Goal: Check status: Check status

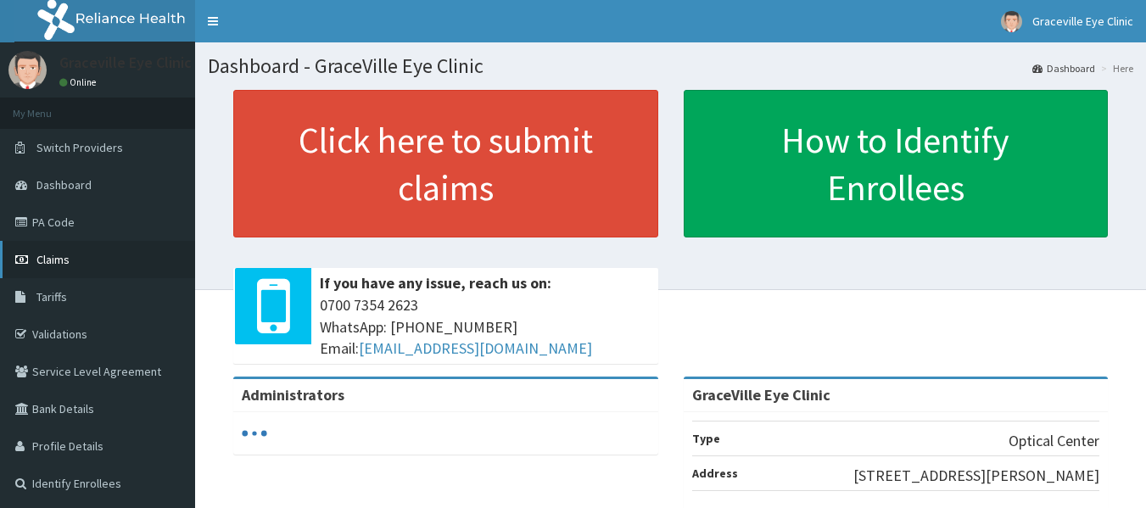
click at [110, 257] on link "Claims" at bounding box center [97, 259] width 195 height 37
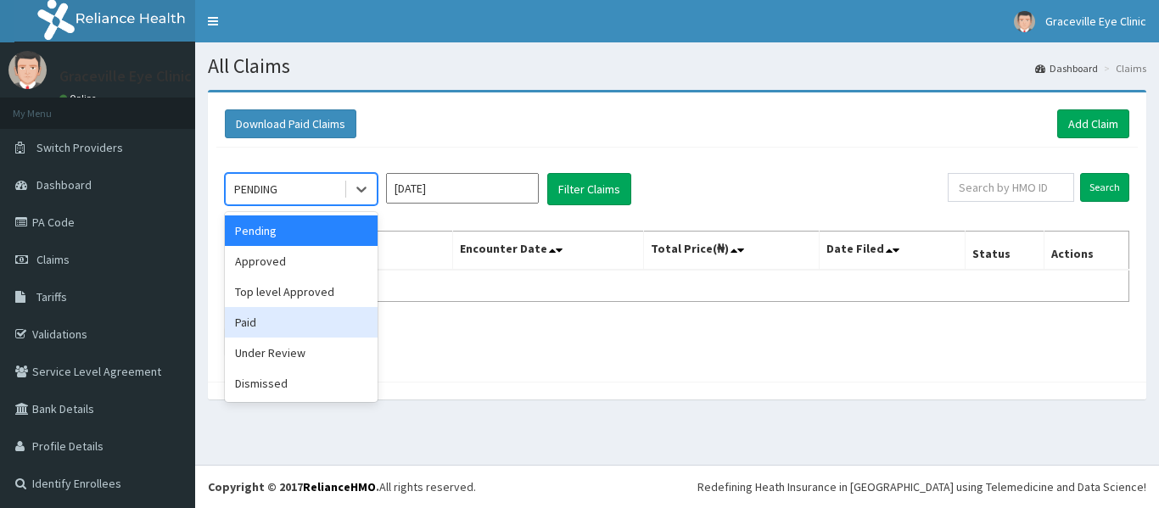
click at [251, 328] on div "Paid" at bounding box center [301, 322] width 153 height 31
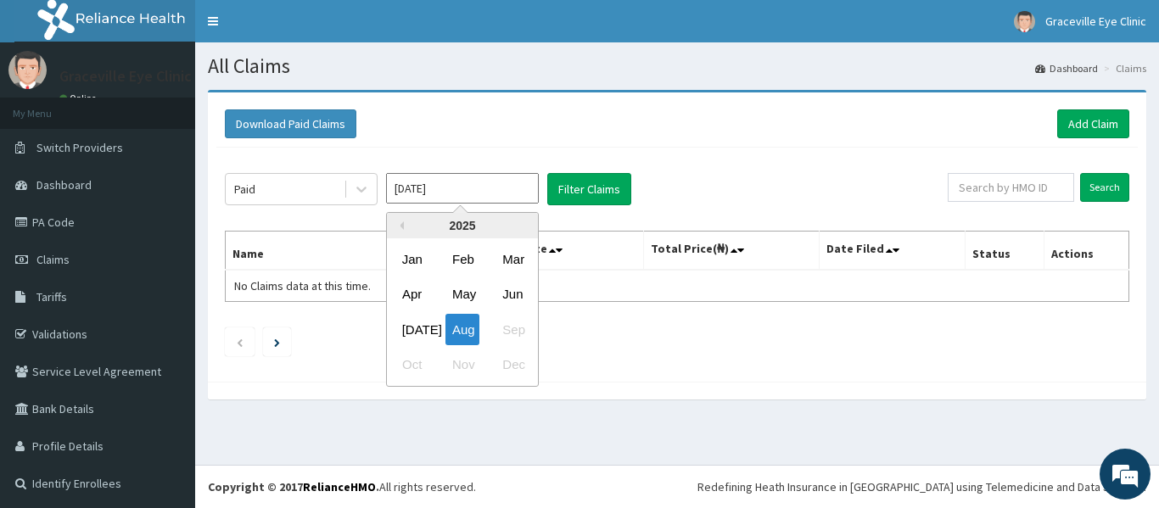
click at [488, 181] on input "[DATE]" at bounding box center [462, 188] width 153 height 31
click at [408, 318] on div "Jul" at bounding box center [412, 329] width 34 height 31
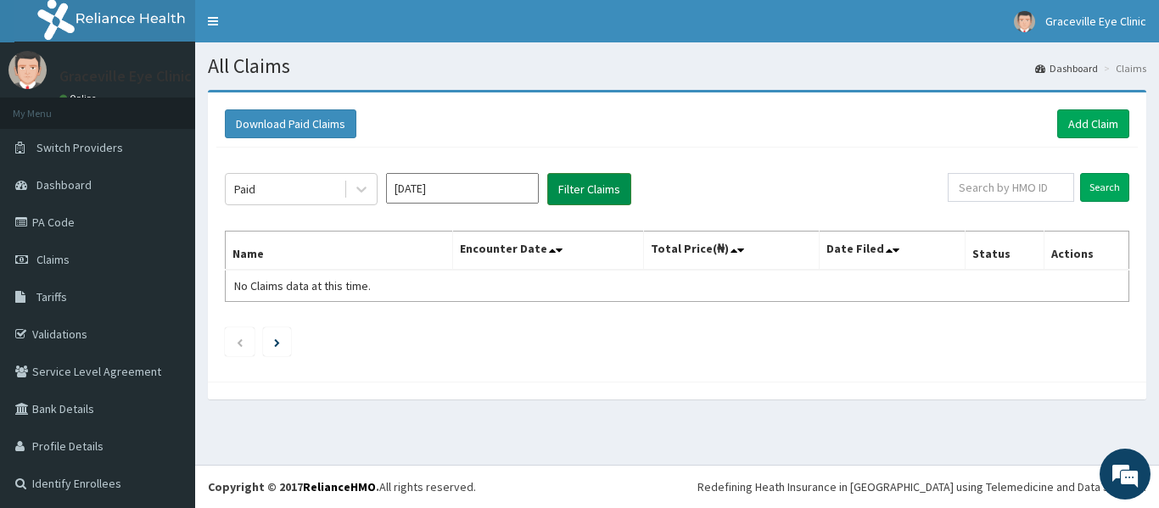
click at [625, 191] on button "Filter Claims" at bounding box center [589, 189] width 84 height 32
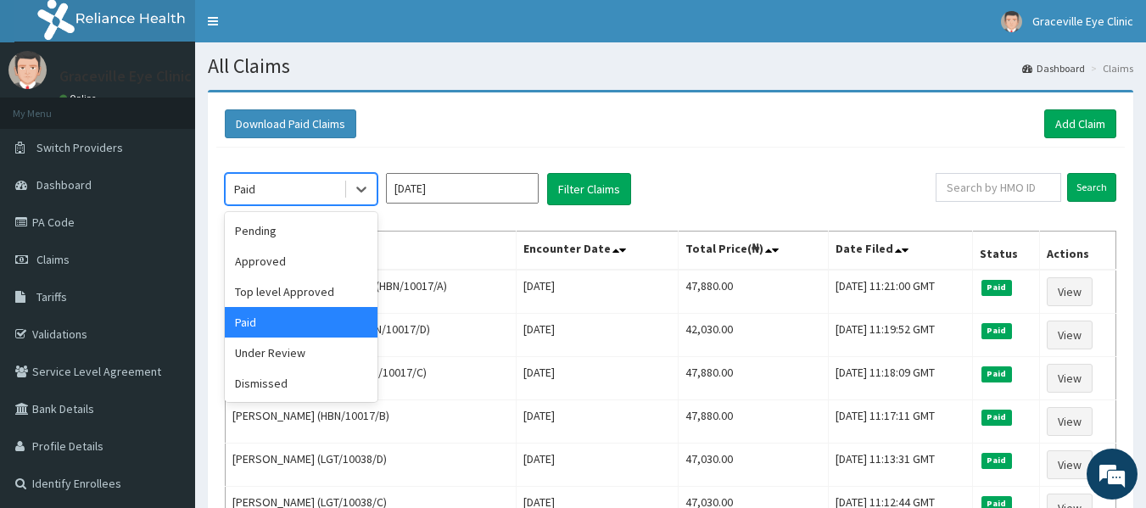
click at [293, 192] on div "Paid" at bounding box center [285, 189] width 118 height 27
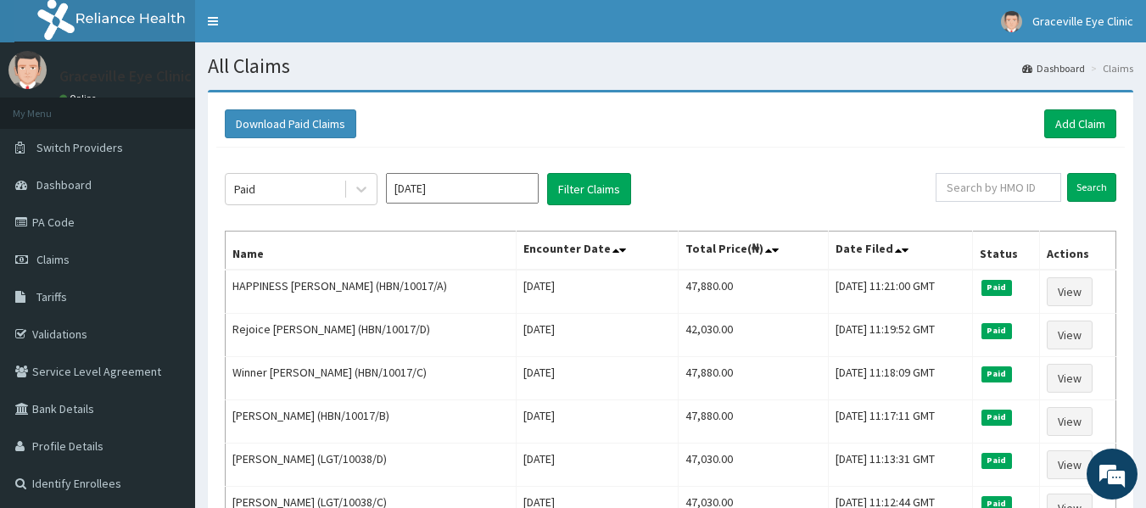
click at [454, 155] on div "Paid Jul 2025 Filter Claims Search Name Encounter Date Total Price(₦) Date File…" at bounding box center [670, 461] width 908 height 627
click at [347, 207] on div "Paid Jul 2025 Filter Claims Search Name Encounter Date Total Price(₦) Date File…" at bounding box center [670, 461] width 908 height 627
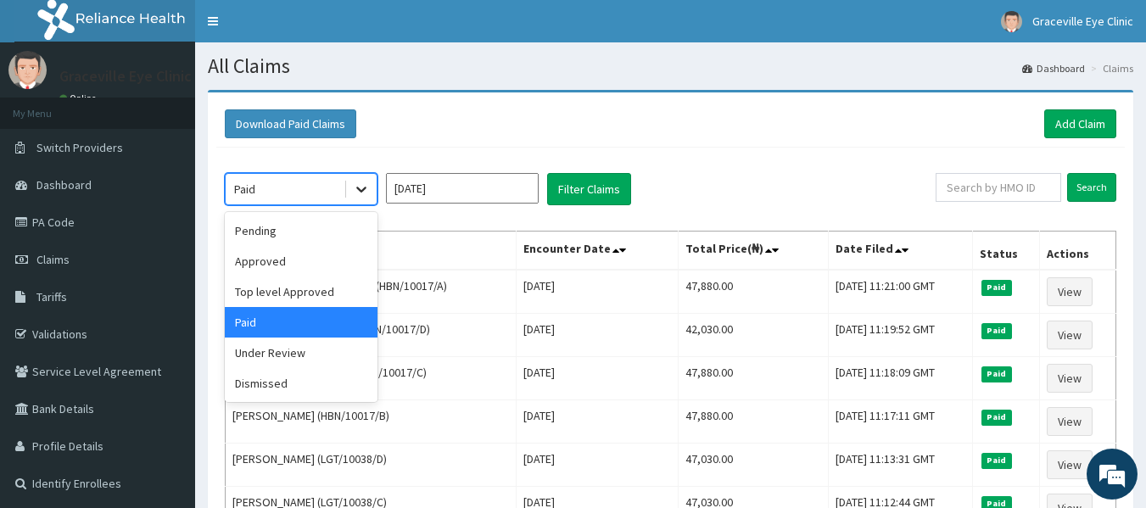
click at [362, 192] on icon at bounding box center [361, 190] width 10 height 6
click at [290, 229] on div "Pending" at bounding box center [301, 230] width 153 height 31
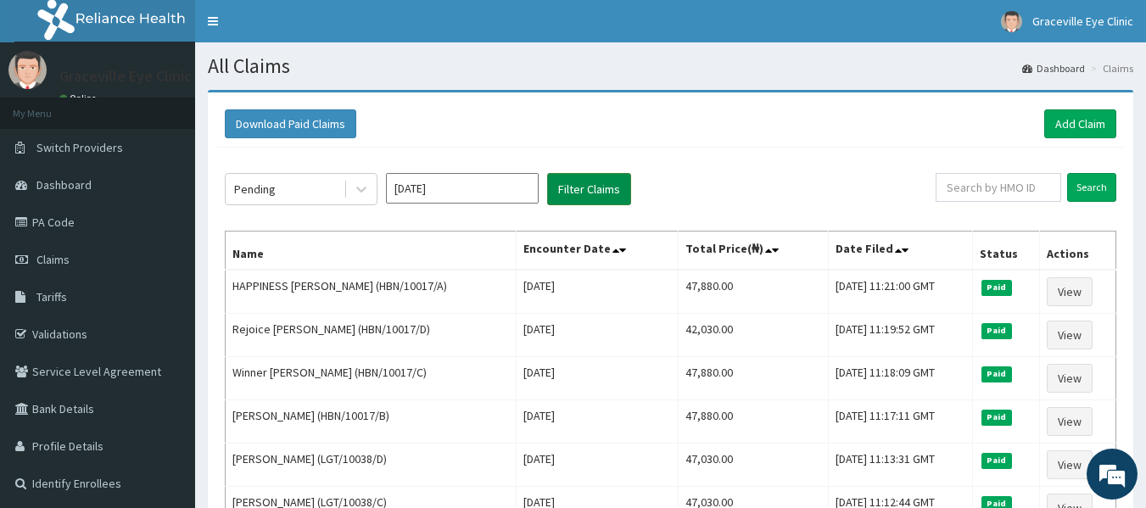
click at [577, 193] on button "Filter Claims" at bounding box center [589, 189] width 84 height 32
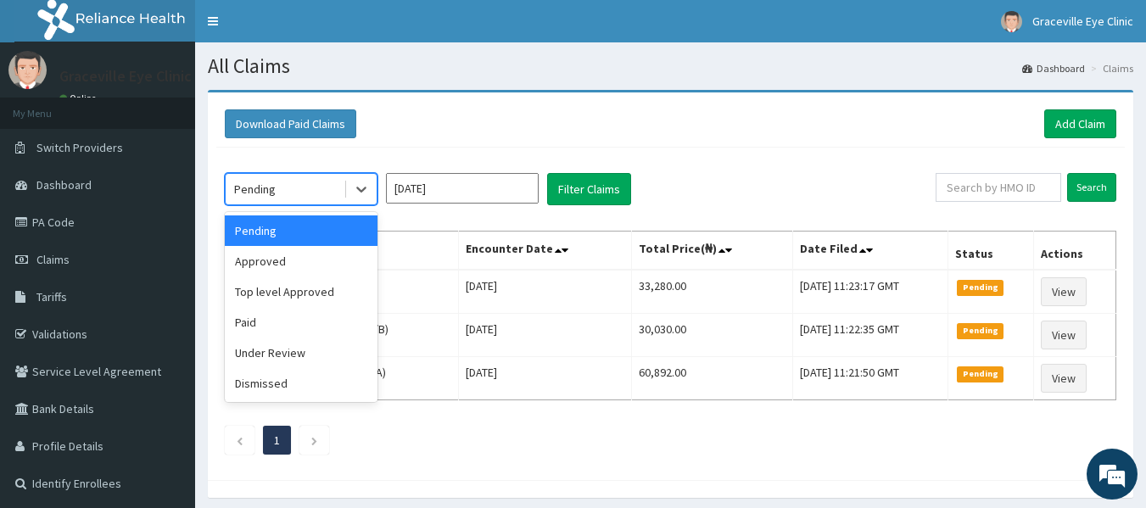
click at [320, 177] on div "Pending" at bounding box center [285, 189] width 118 height 27
click at [303, 254] on div "Approved" at bounding box center [301, 261] width 153 height 31
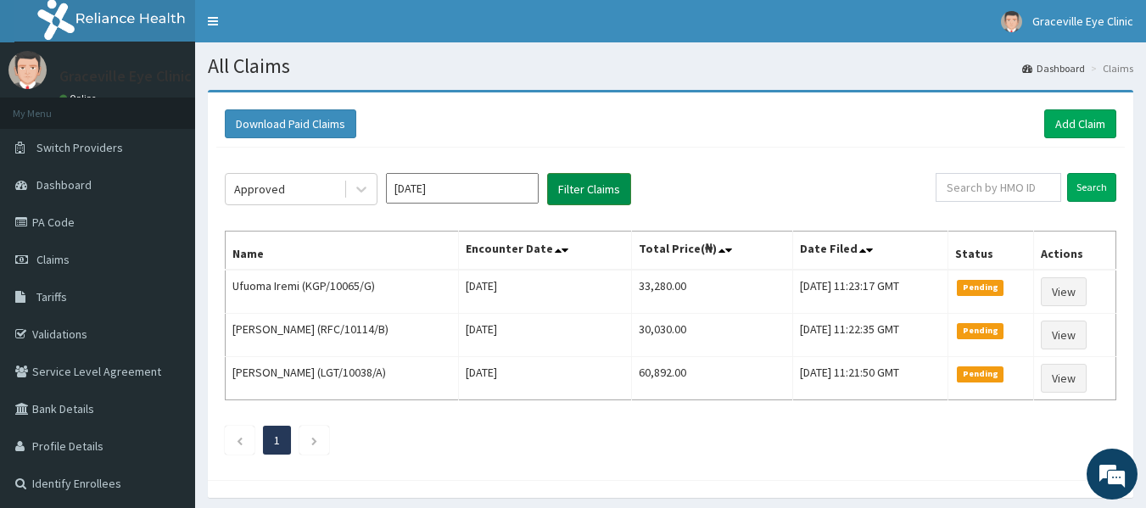
click at [561, 188] on button "Filter Claims" at bounding box center [589, 189] width 84 height 32
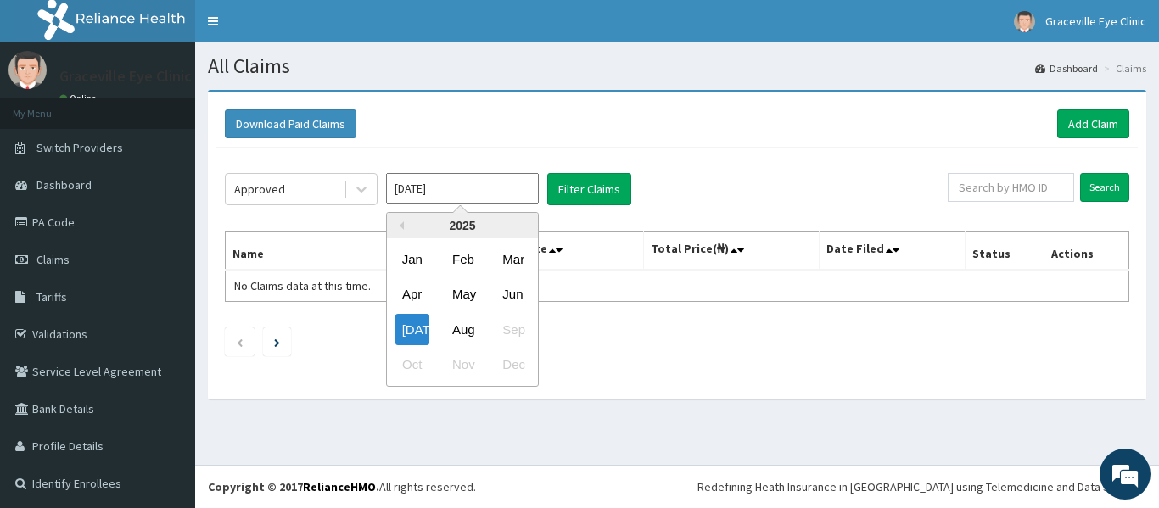
click at [505, 191] on input "Jul 2025" at bounding box center [462, 188] width 153 height 31
click at [468, 328] on div "Aug" at bounding box center [462, 329] width 34 height 31
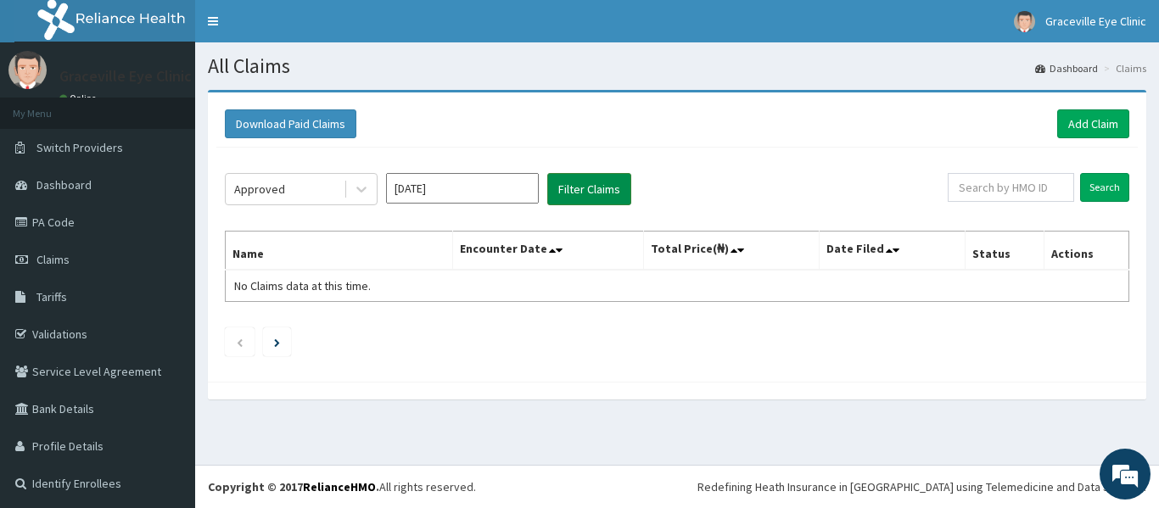
click at [563, 205] on button "Filter Claims" at bounding box center [589, 189] width 84 height 32
click at [563, 204] on button "Filter Claims" at bounding box center [589, 189] width 84 height 32
click at [567, 196] on button "Filter Claims" at bounding box center [589, 189] width 84 height 32
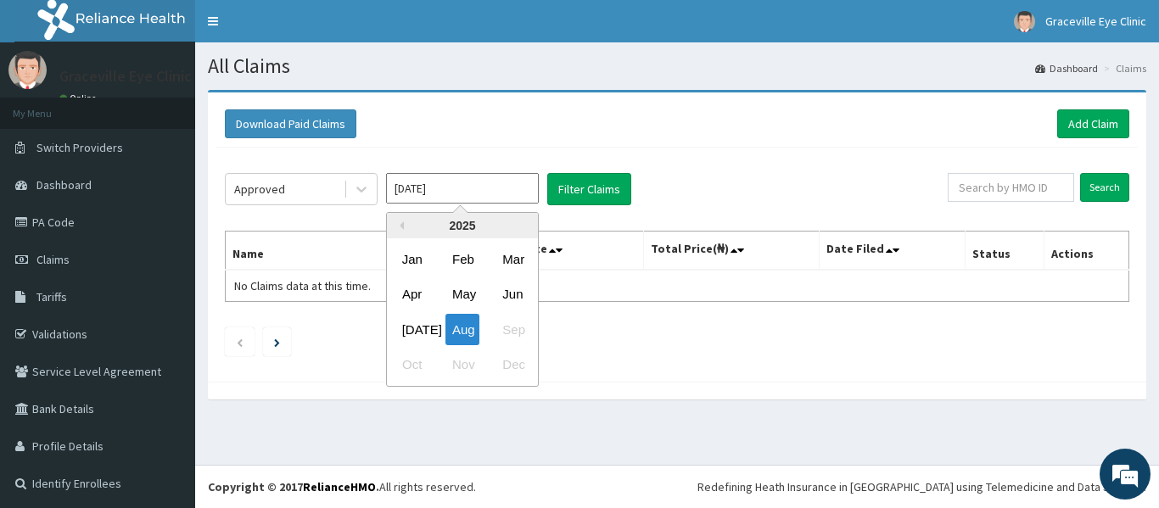
click at [481, 198] on input "[DATE]" at bounding box center [462, 188] width 153 height 31
click at [423, 332] on div "Jul" at bounding box center [412, 329] width 34 height 31
type input "Jul 2025"
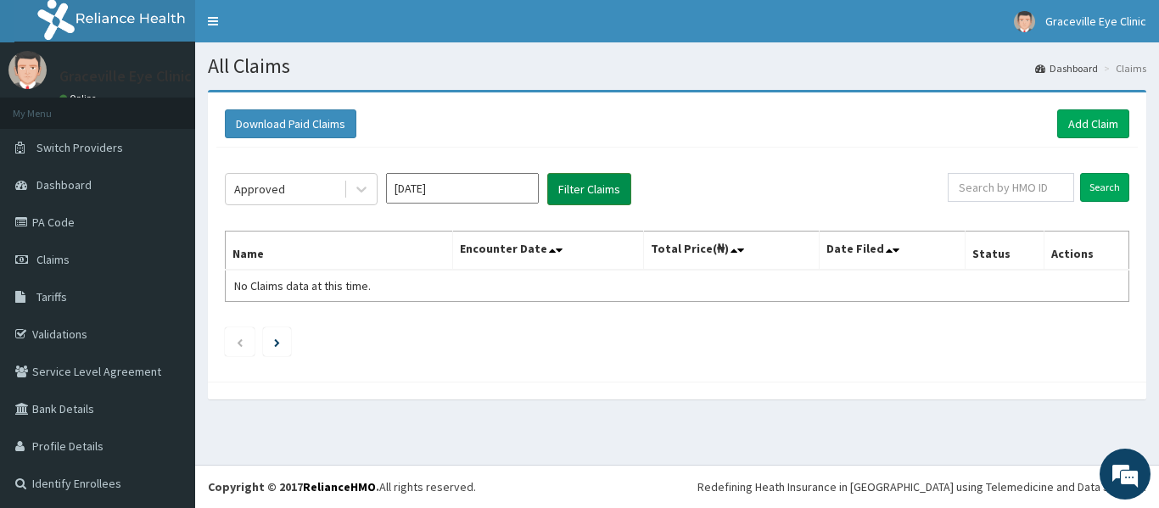
click at [572, 194] on button "Filter Claims" at bounding box center [589, 189] width 84 height 32
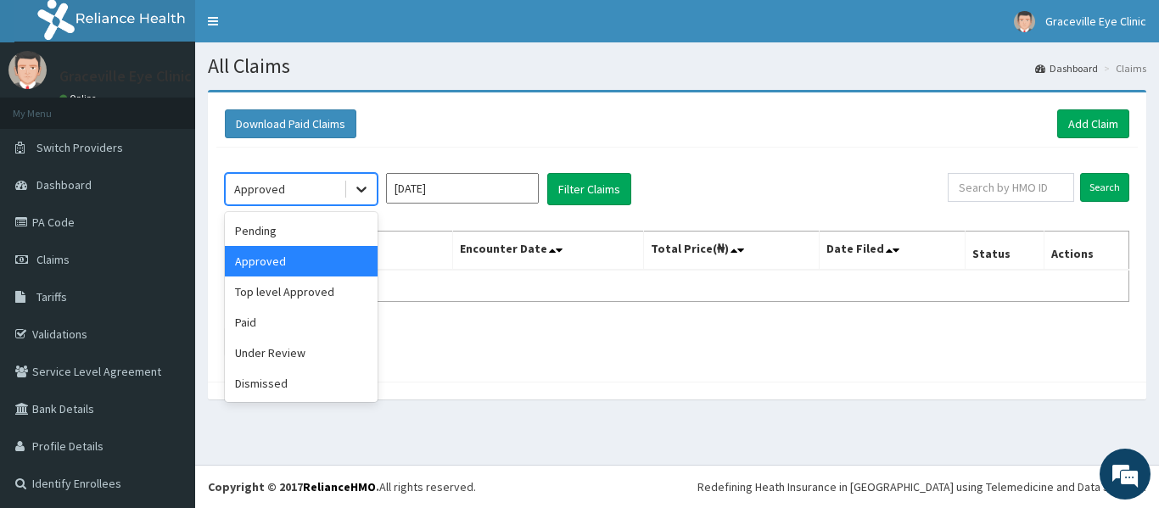
click at [367, 194] on icon at bounding box center [361, 189] width 17 height 17
click at [311, 288] on div "Top level Approved" at bounding box center [301, 291] width 153 height 31
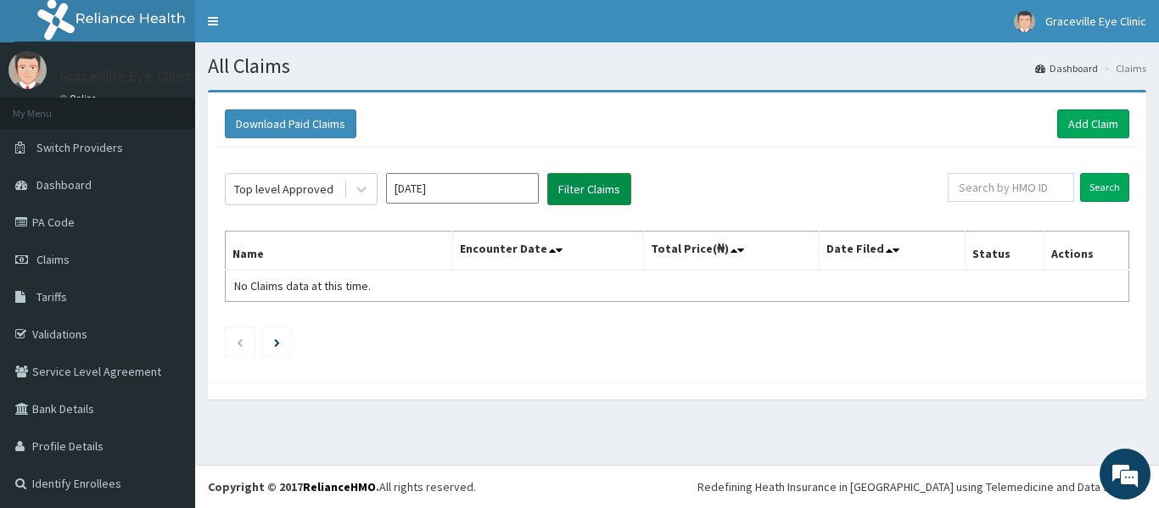
click at [575, 181] on button "Filter Claims" at bounding box center [589, 189] width 84 height 32
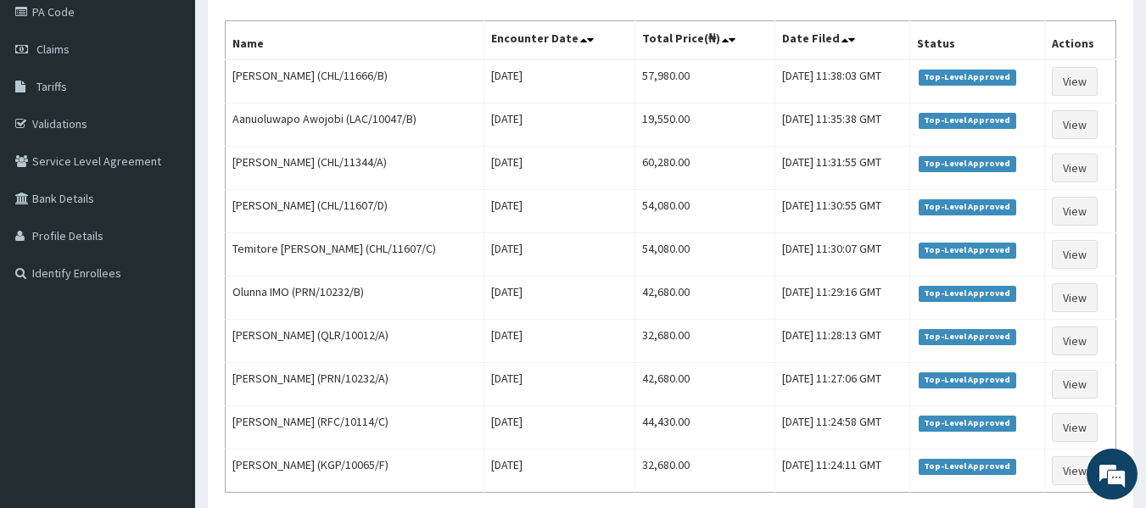
scroll to position [159, 0]
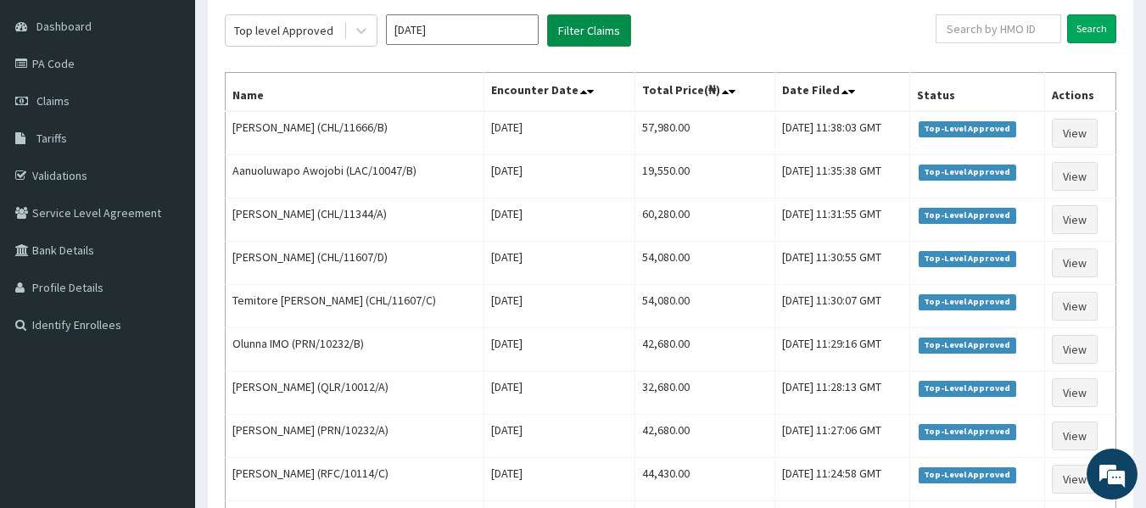
click at [575, 181] on td "Tue Jul 29 2025" at bounding box center [559, 176] width 151 height 43
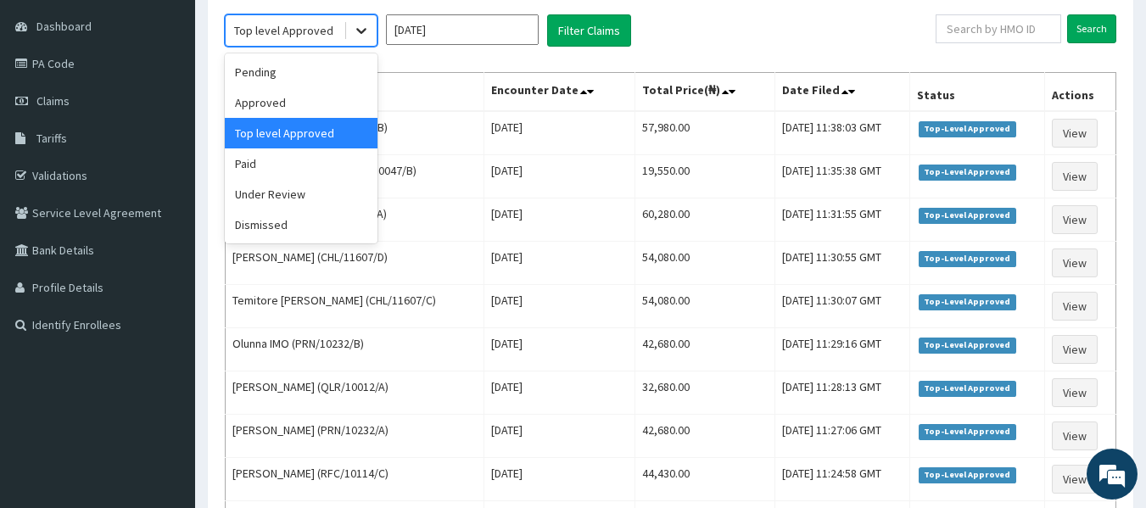
click at [368, 22] on icon at bounding box center [361, 30] width 17 height 17
click at [293, 160] on div "Paid" at bounding box center [301, 163] width 153 height 31
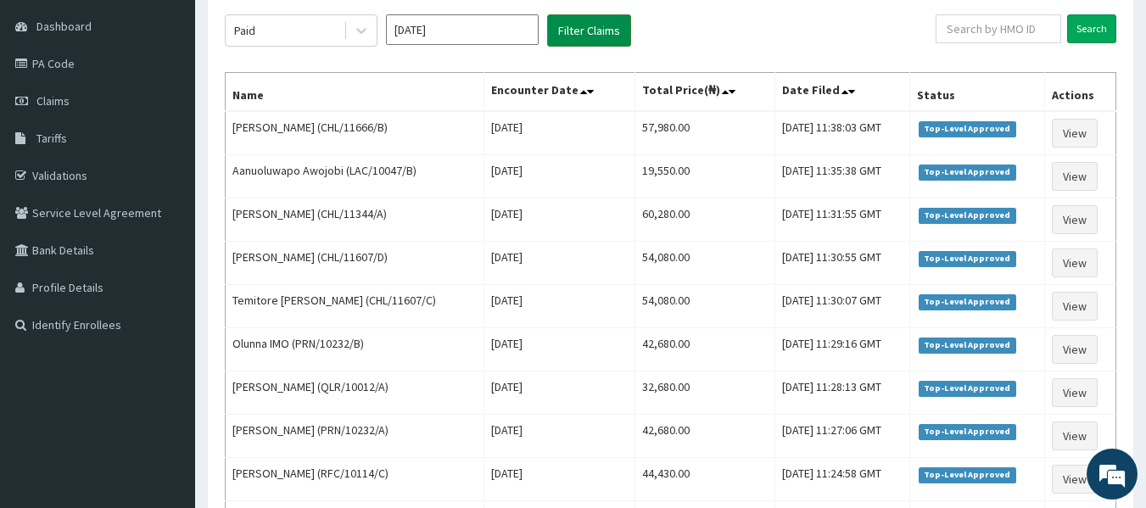
click at [578, 25] on button "Filter Claims" at bounding box center [589, 30] width 84 height 32
